Goal: Navigation & Orientation: Find specific page/section

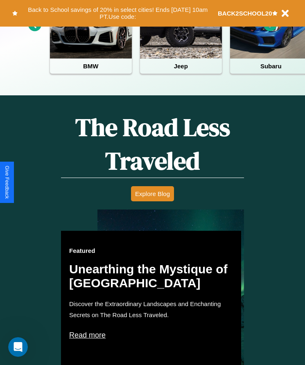
scroll to position [334, 0]
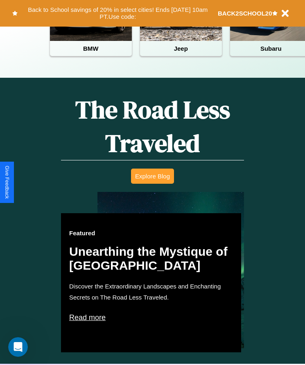
click at [152, 182] on button "Explore Blog" at bounding box center [152, 175] width 43 height 15
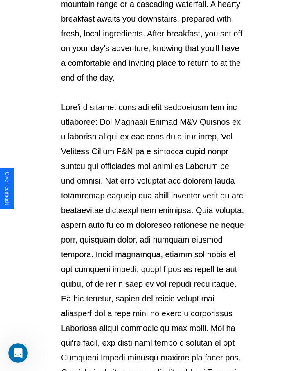
scroll to position [864, 0]
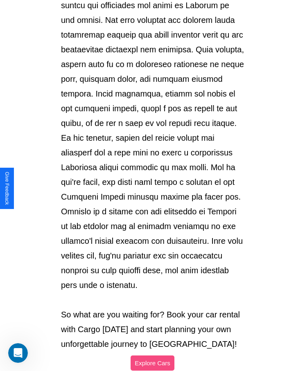
click at [152, 355] on button "Explore Cars" at bounding box center [152, 362] width 44 height 15
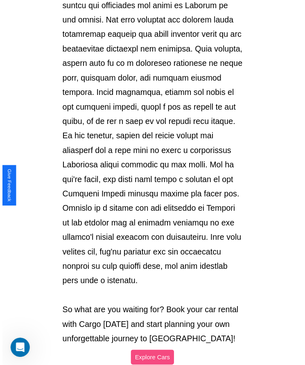
scroll to position [334, 0]
